Goal: Check status: Check status

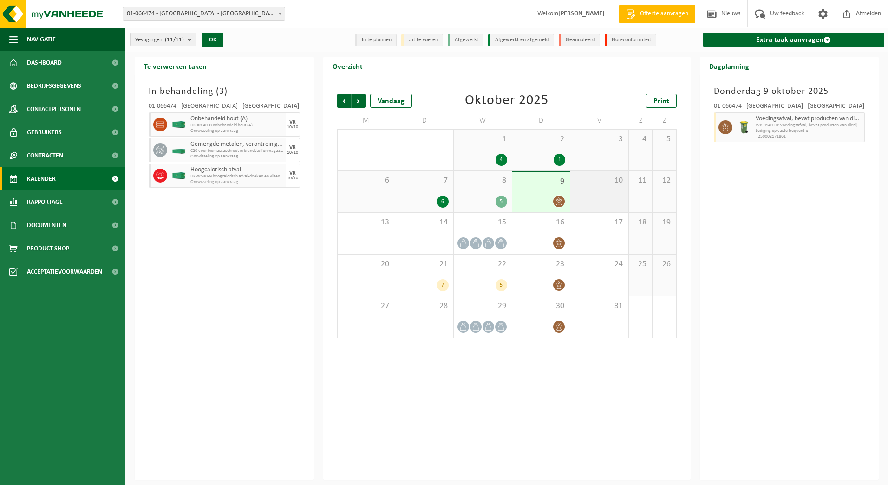
click at [602, 204] on div "10" at bounding box center [600, 191] width 58 height 41
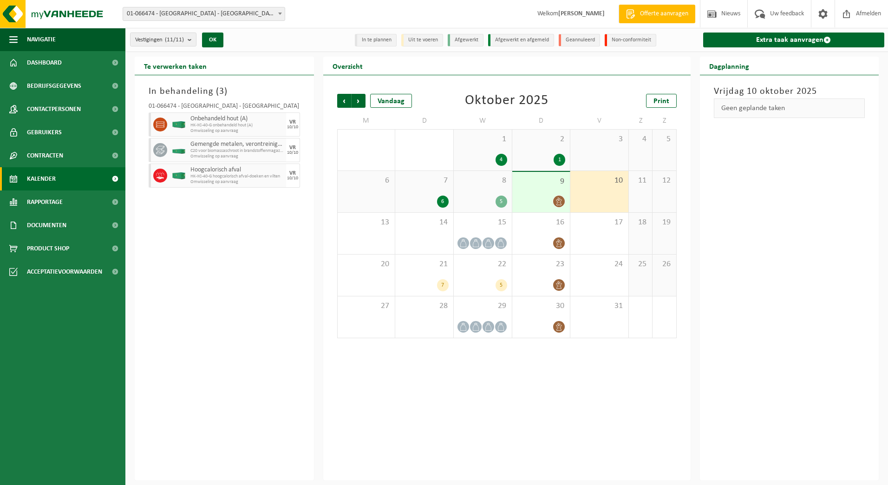
click at [543, 192] on div "9" at bounding box center [542, 192] width 58 height 40
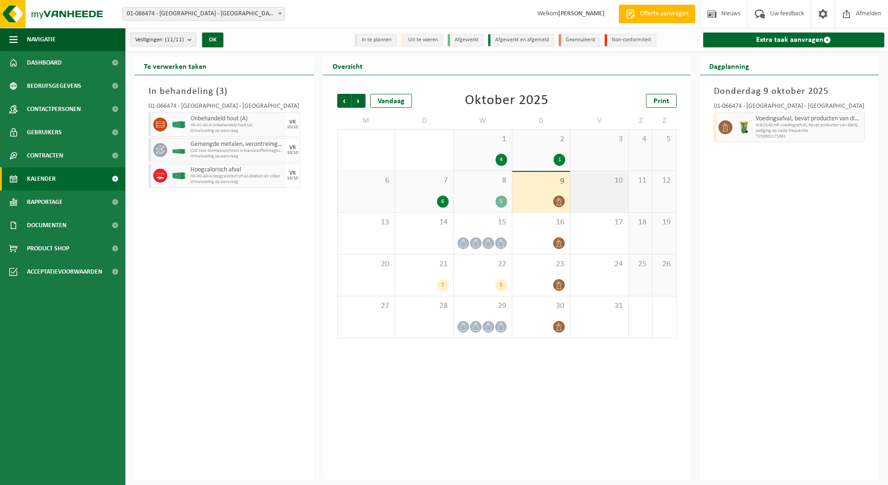
click at [586, 190] on div "10" at bounding box center [600, 191] width 58 height 41
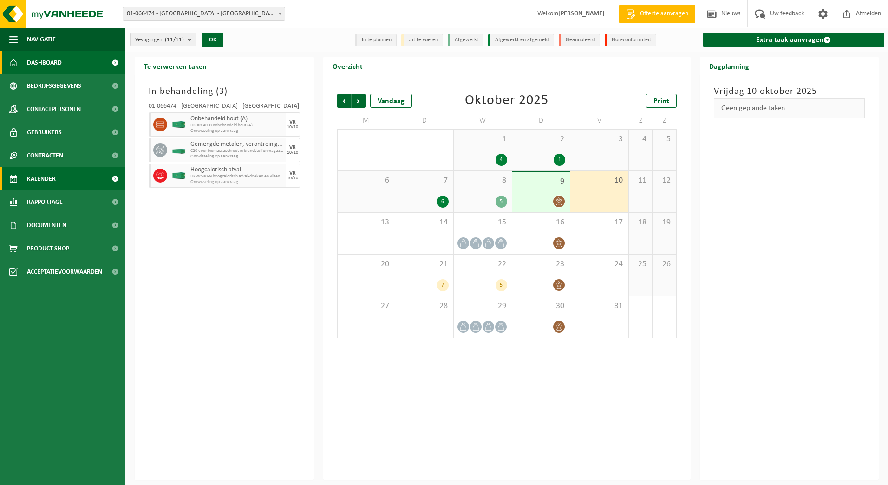
click at [42, 63] on span "Dashboard" at bounding box center [44, 62] width 35 height 23
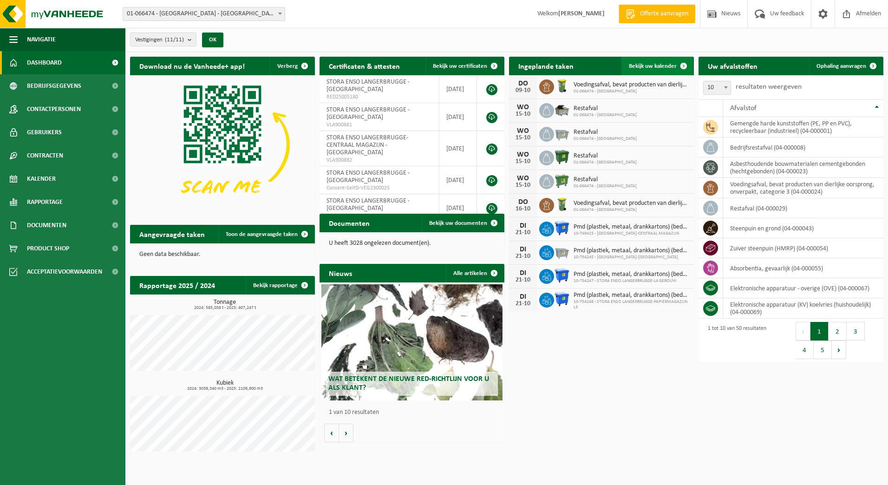
click at [658, 63] on span "Bekijk uw kalender" at bounding box center [653, 66] width 48 height 6
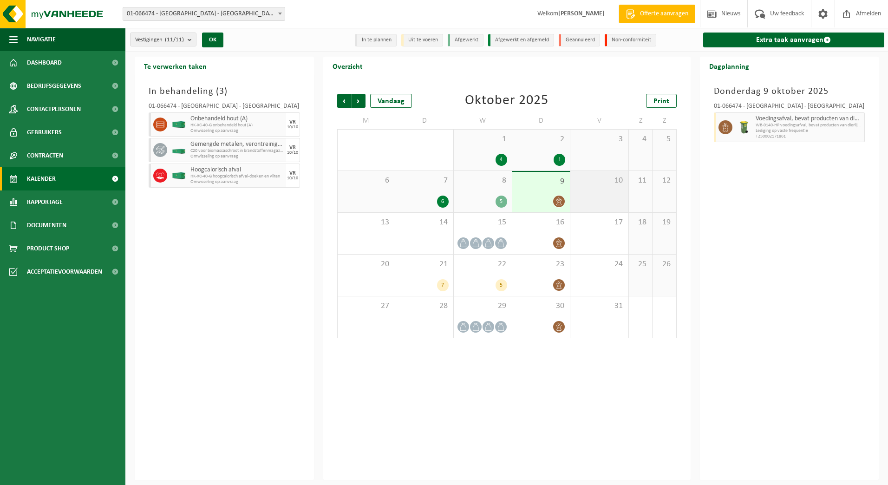
click at [595, 192] on div "10" at bounding box center [600, 191] width 58 height 41
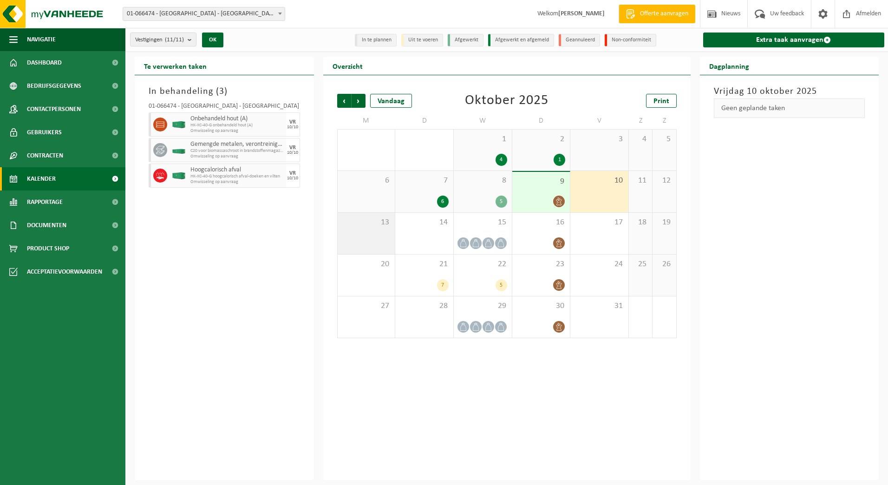
click at [362, 236] on div "13" at bounding box center [367, 233] width 58 height 41
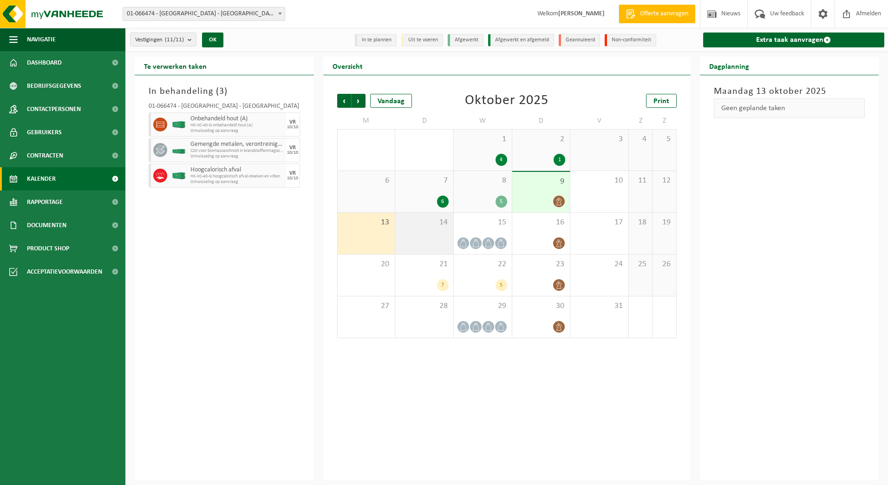
click at [420, 237] on div "14" at bounding box center [424, 233] width 58 height 41
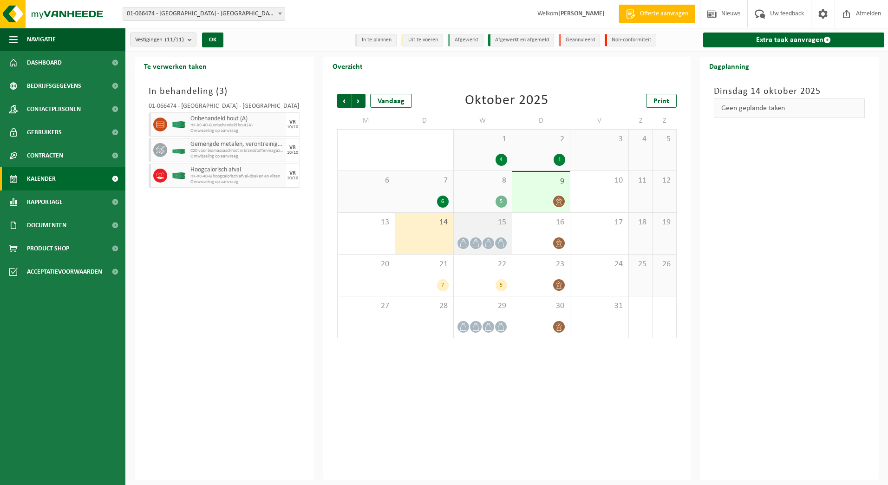
click at [479, 234] on div "15" at bounding box center [483, 233] width 58 height 41
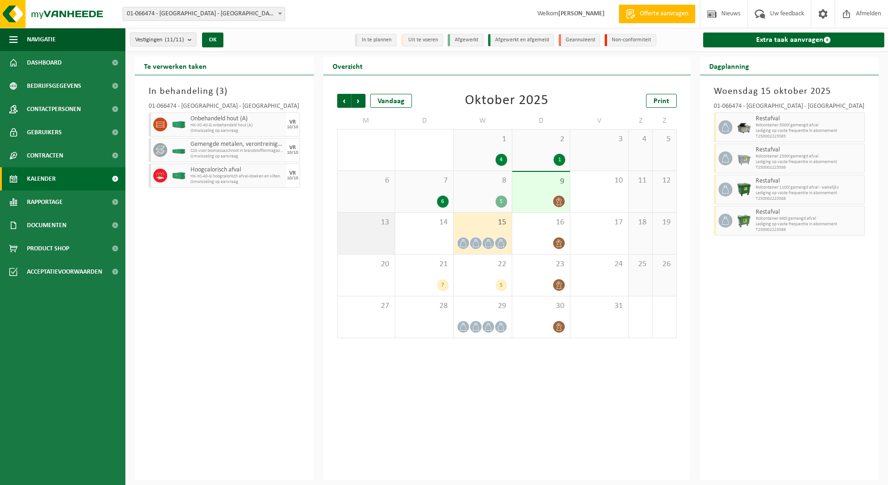
click at [365, 239] on div "13" at bounding box center [367, 233] width 58 height 41
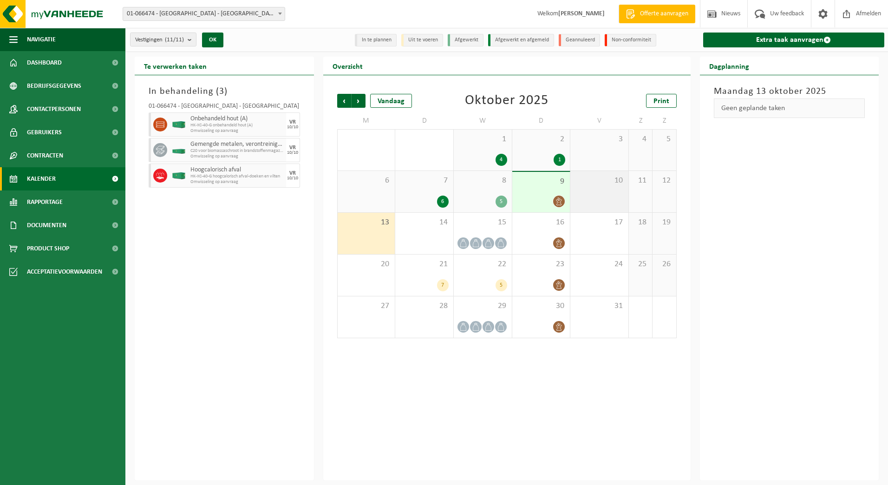
click at [616, 188] on div "10" at bounding box center [600, 191] width 58 height 41
